Goal: Check status: Check status

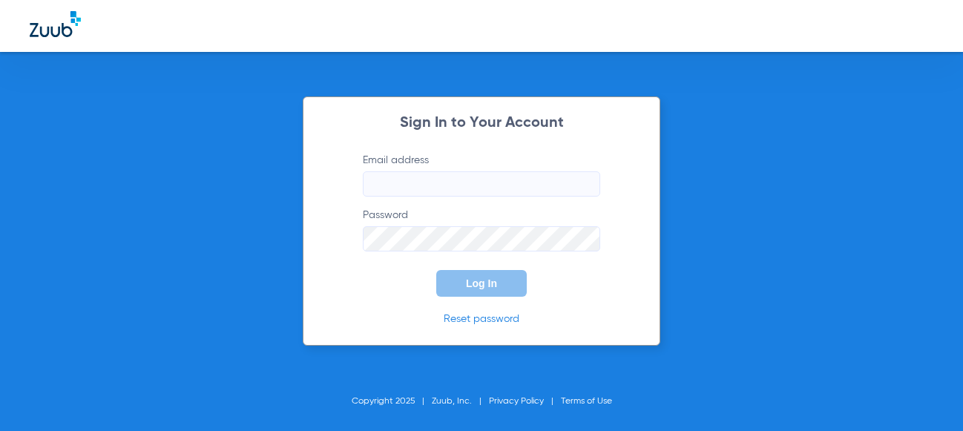
click at [425, 195] on input "Email address" at bounding box center [481, 183] width 237 height 25
click at [900, 137] on div "Sign In to Your Account Email address Required Password Log In Reset password C…" at bounding box center [481, 215] width 963 height 431
click at [399, 171] on input "Email address Required" at bounding box center [481, 183] width 237 height 25
paste input "[EMAIL_ADDRESS][DOMAIN_NAME]"
type input "[EMAIL_ADDRESS][DOMAIN_NAME]"
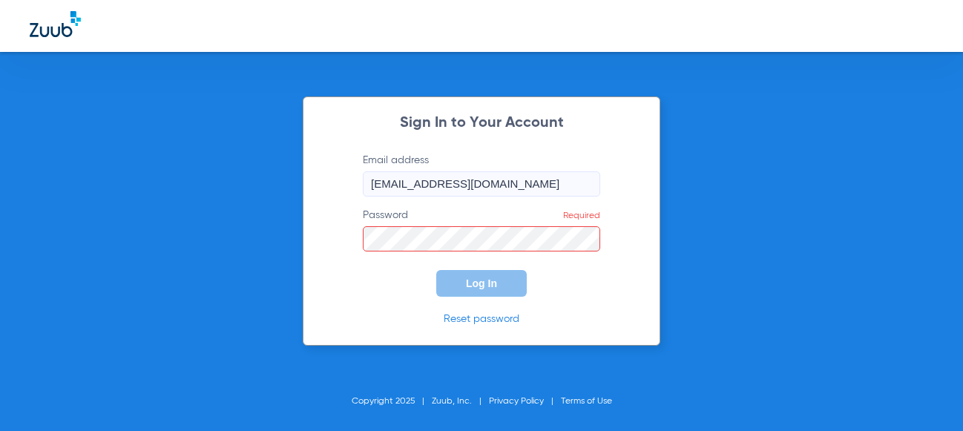
drag, startPoint x: 913, startPoint y: 150, endPoint x: 849, endPoint y: 160, distance: 64.7
click at [913, 150] on div "Sign In to Your Account Email address [EMAIL_ADDRESS][DOMAIN_NAME] Password Req…" at bounding box center [481, 215] width 963 height 431
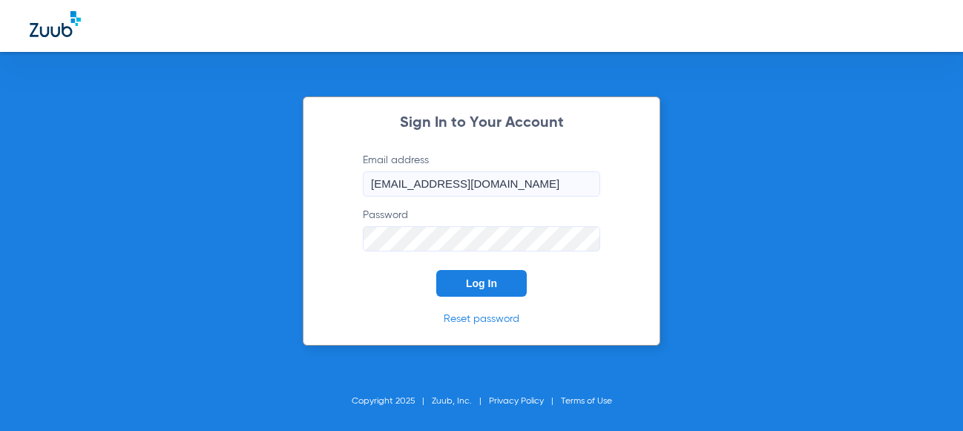
click at [486, 280] on span "Log In" at bounding box center [481, 284] width 31 height 12
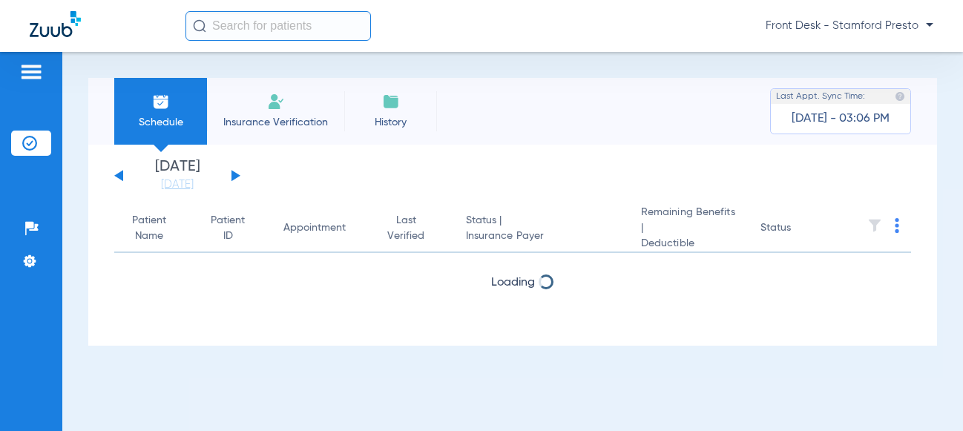
click at [236, 176] on button at bounding box center [236, 175] width 9 height 11
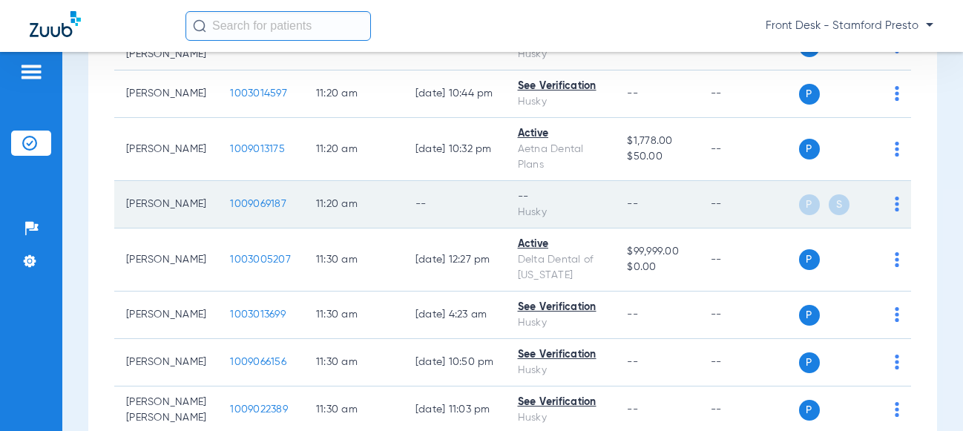
scroll to position [3215, 0]
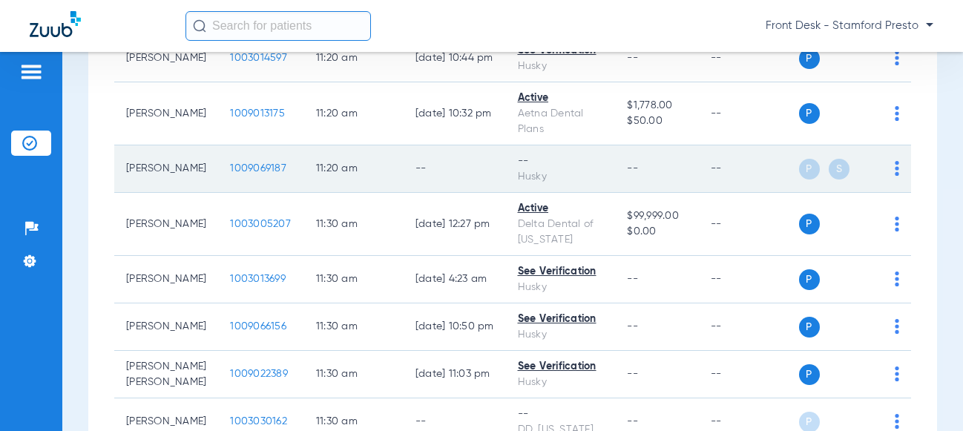
click at [426, 193] on td "--" at bounding box center [455, 168] width 102 height 47
click at [252, 174] on span "1009069187" at bounding box center [258, 168] width 56 height 10
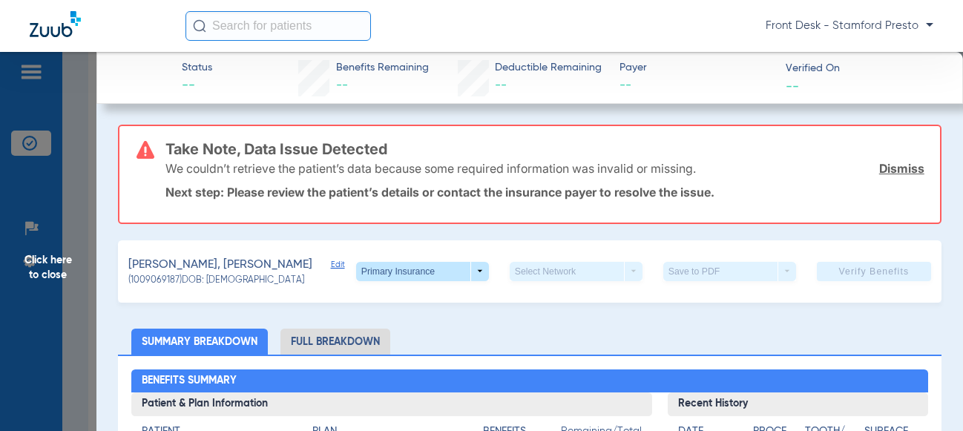
click at [883, 169] on link "Dismiss" at bounding box center [901, 168] width 45 height 15
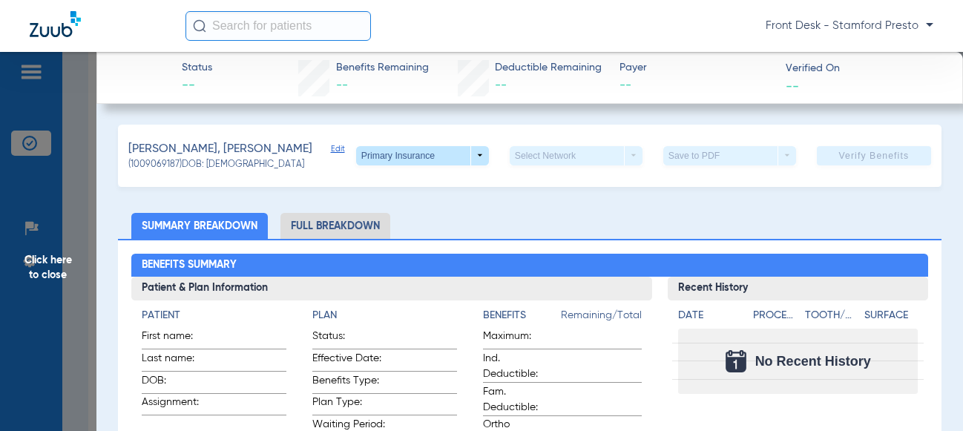
click at [93, 180] on span "Click here to close" at bounding box center [48, 267] width 96 height 431
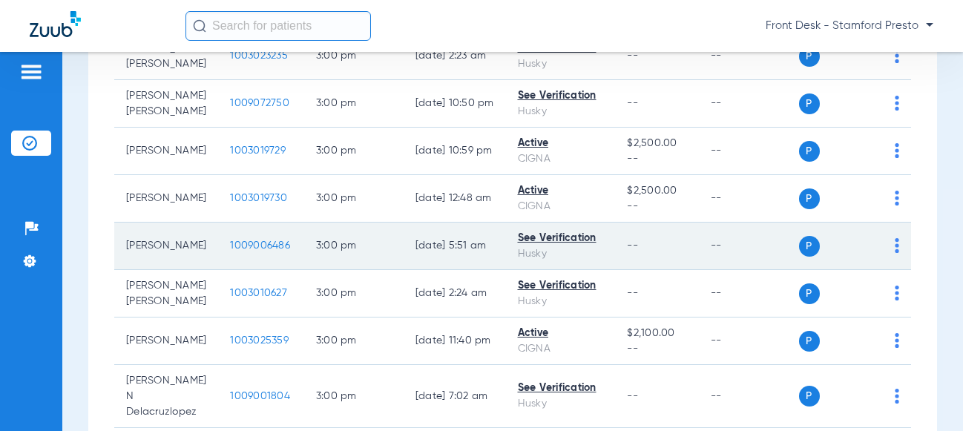
scroll to position [5812, 0]
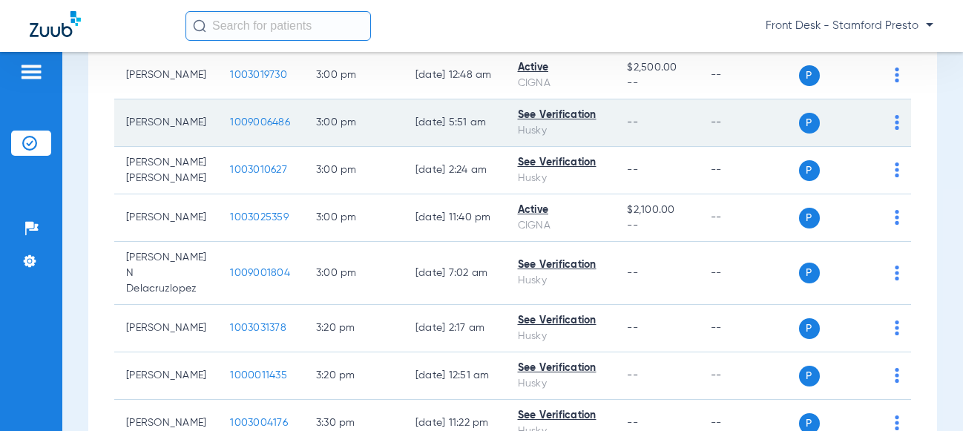
click at [562, 123] on div "See Verification" at bounding box center [561, 116] width 86 height 16
click at [571, 123] on div "See Verification" at bounding box center [561, 116] width 86 height 16
click at [522, 123] on div "See Verification" at bounding box center [561, 116] width 86 height 16
click at [575, 123] on div "See Verification" at bounding box center [561, 116] width 86 height 16
click at [272, 128] on span "1009006486" at bounding box center [260, 122] width 60 height 10
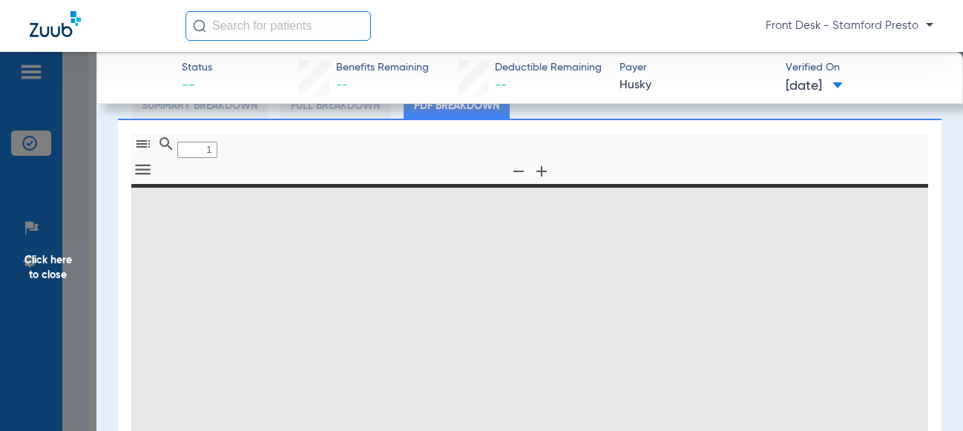
type input "0"
select select "page-width"
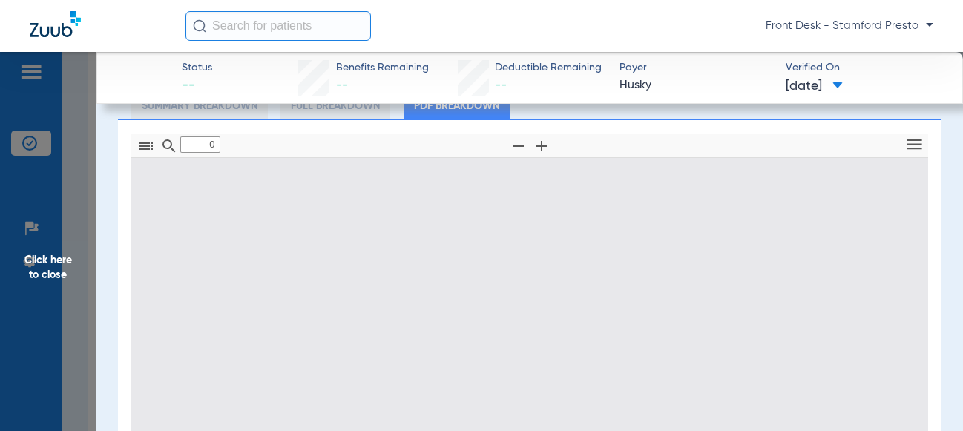
scroll to position [124, 0]
type input "1"
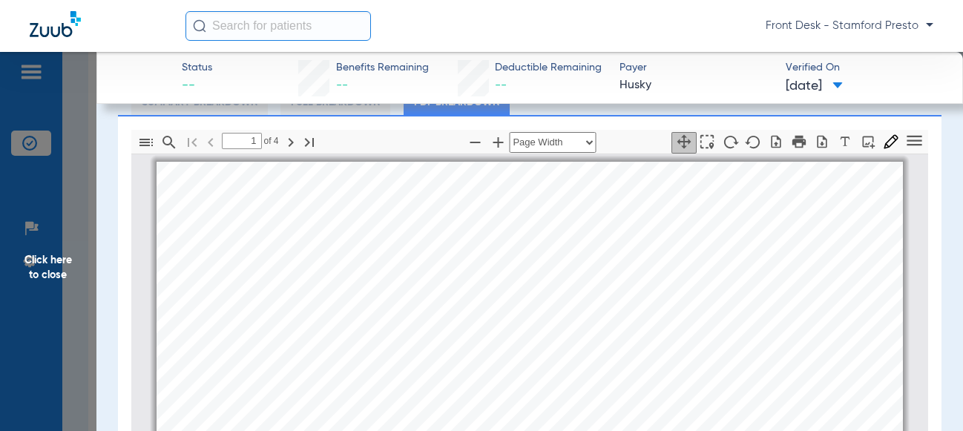
scroll to position [0, 0]
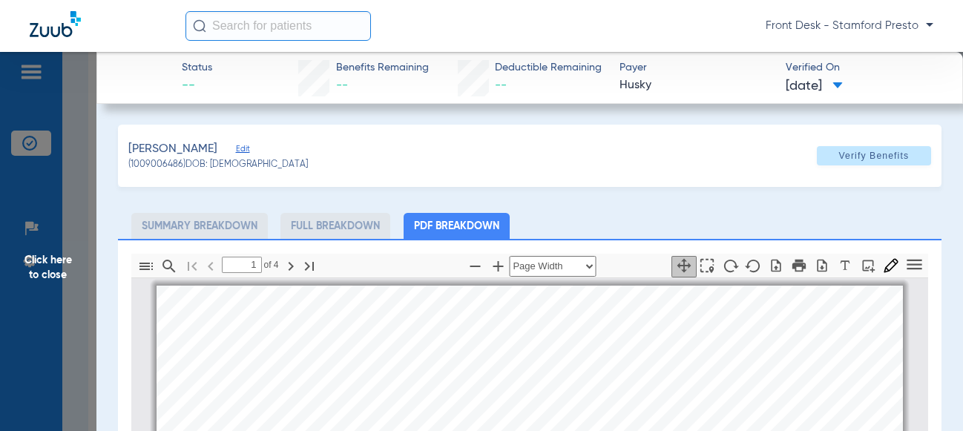
click at [64, 224] on span "Click here to close" at bounding box center [48, 267] width 96 height 431
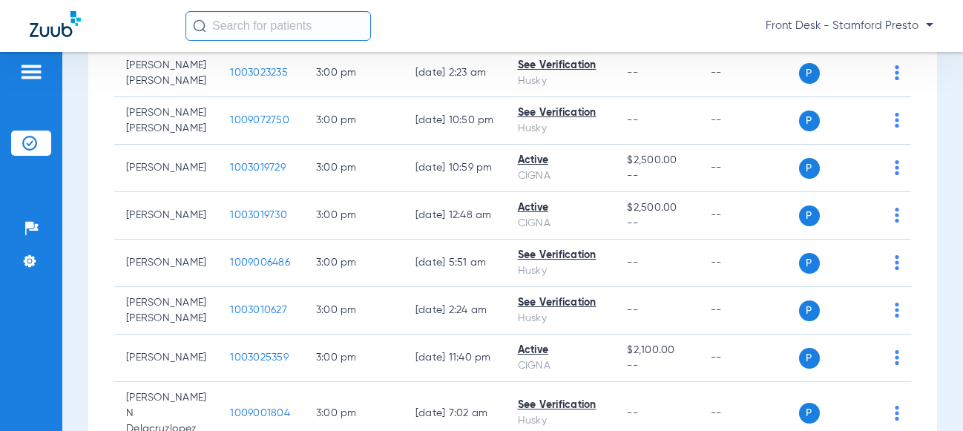
scroll to position [7130, 0]
